Goal: Task Accomplishment & Management: Manage account settings

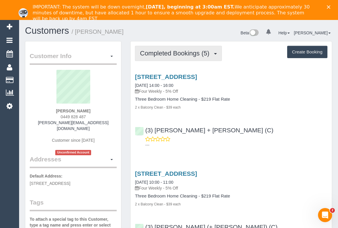
click at [162, 57] on button "Completed Bookings (5)" at bounding box center [178, 53] width 87 height 15
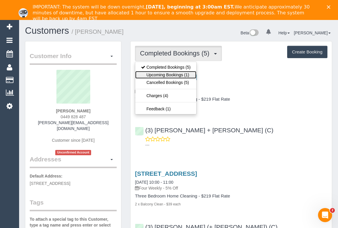
click at [162, 75] on link "Upcoming Bookings (1)" at bounding box center [165, 75] width 61 height 8
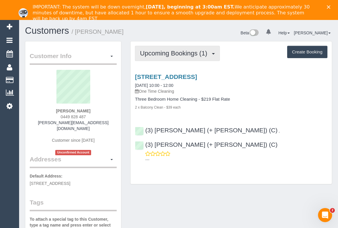
click at [165, 53] on span "Upcoming Bookings (1)" at bounding box center [175, 53] width 70 height 7
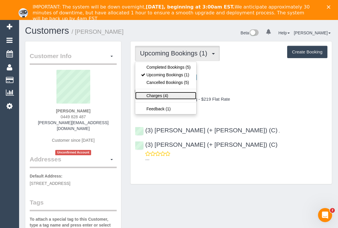
click at [157, 94] on link "Charges (4)" at bounding box center [165, 96] width 61 height 8
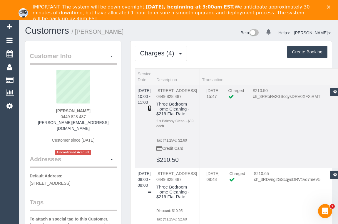
click at [151, 106] on icon at bounding box center [150, 108] width 4 height 4
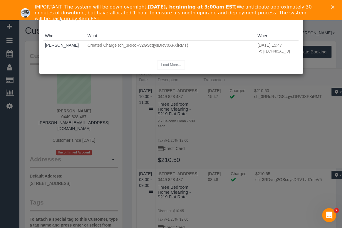
click at [333, 7] on icon "Close" at bounding box center [333, 7] width 4 height 4
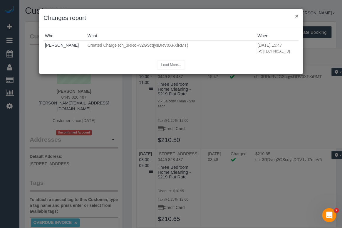
click at [297, 15] on button "×" at bounding box center [297, 16] width 4 height 6
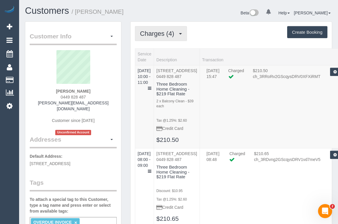
click at [173, 34] on span "Charges (4)" at bounding box center [158, 33] width 37 height 7
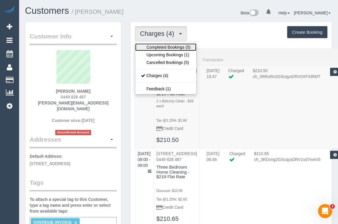
click at [168, 46] on link "Completed Bookings (5)" at bounding box center [165, 47] width 61 height 8
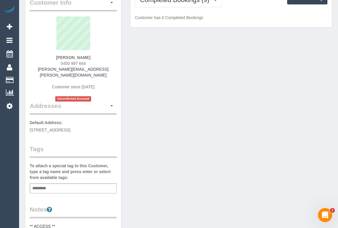
scroll to position [80, 0]
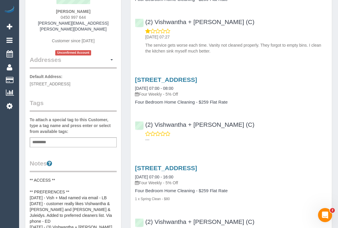
click at [56, 143] on div "Add a tag" at bounding box center [73, 142] width 87 height 10
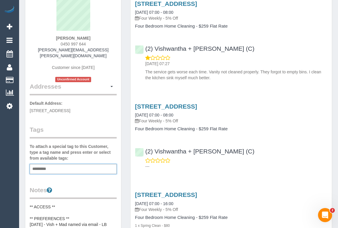
scroll to position [107, 0]
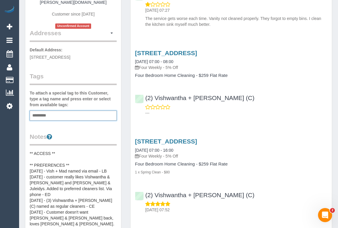
click at [53, 115] on div "Add a tag" at bounding box center [73, 116] width 87 height 10
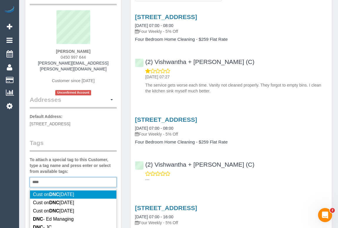
scroll to position [80, 0]
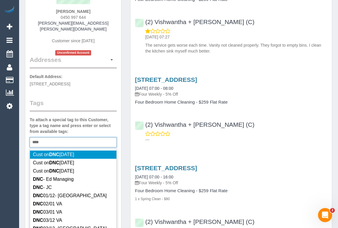
click at [48, 142] on div "*** DNC" at bounding box center [73, 142] width 87 height 10
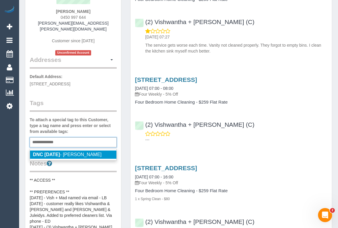
type input "**********"
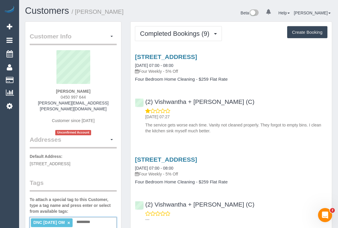
scroll to position [0, 0]
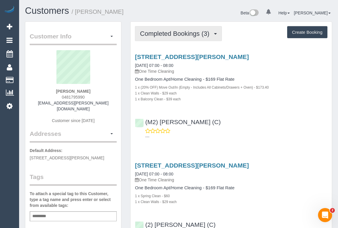
click at [169, 36] on span "Completed Bookings (3)" at bounding box center [176, 33] width 72 height 7
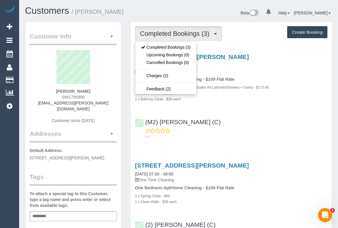
click at [270, 112] on div "[STREET_ADDRESS][PERSON_NAME] [DATE] 07:00 - 08:00 One Time Cleaning One Bedroo…" at bounding box center [230, 95] width 201 height 94
